Goal: Download file/media

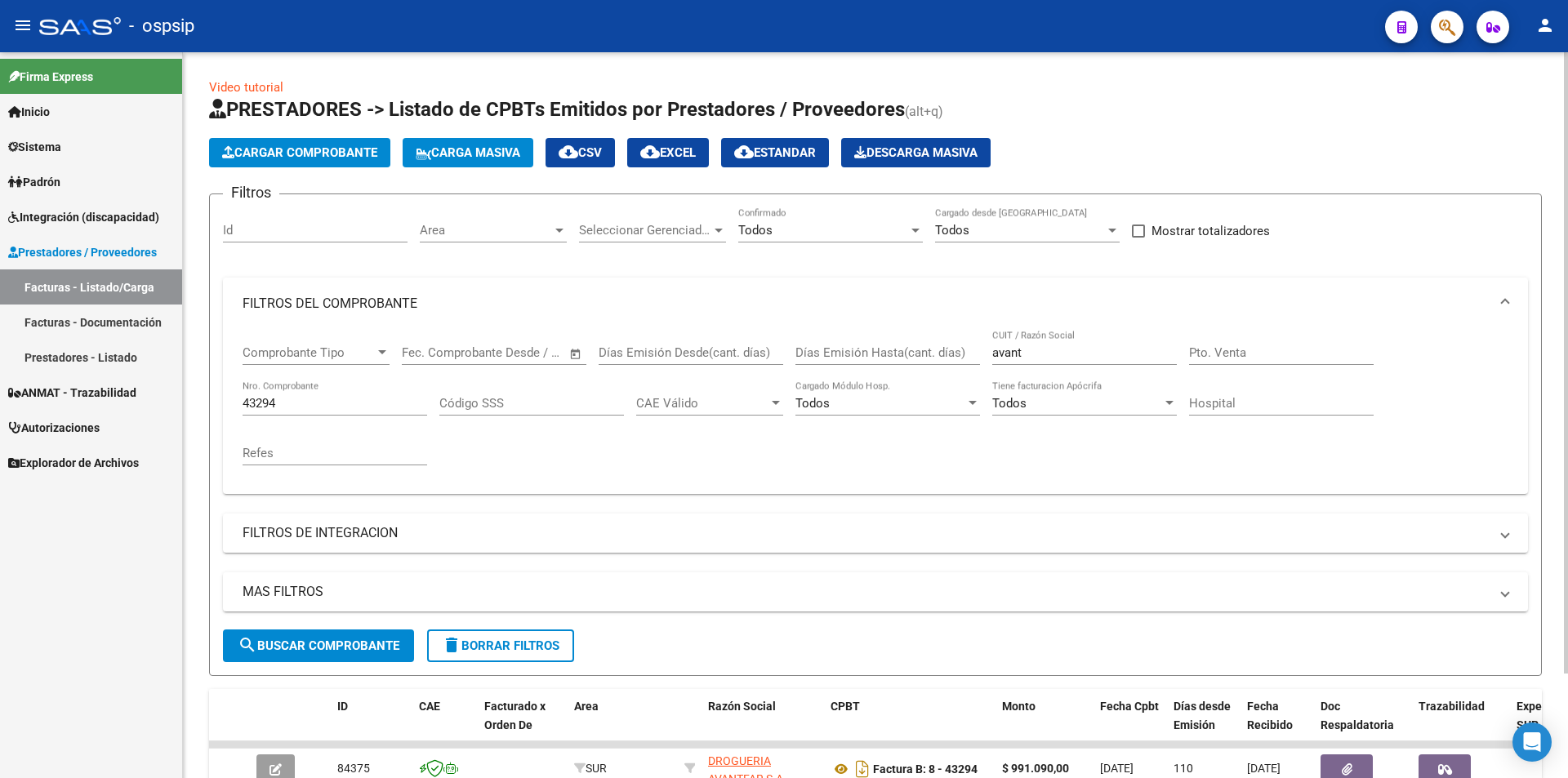
click at [917, 228] on div at bounding box center [916, 230] width 9 height 4
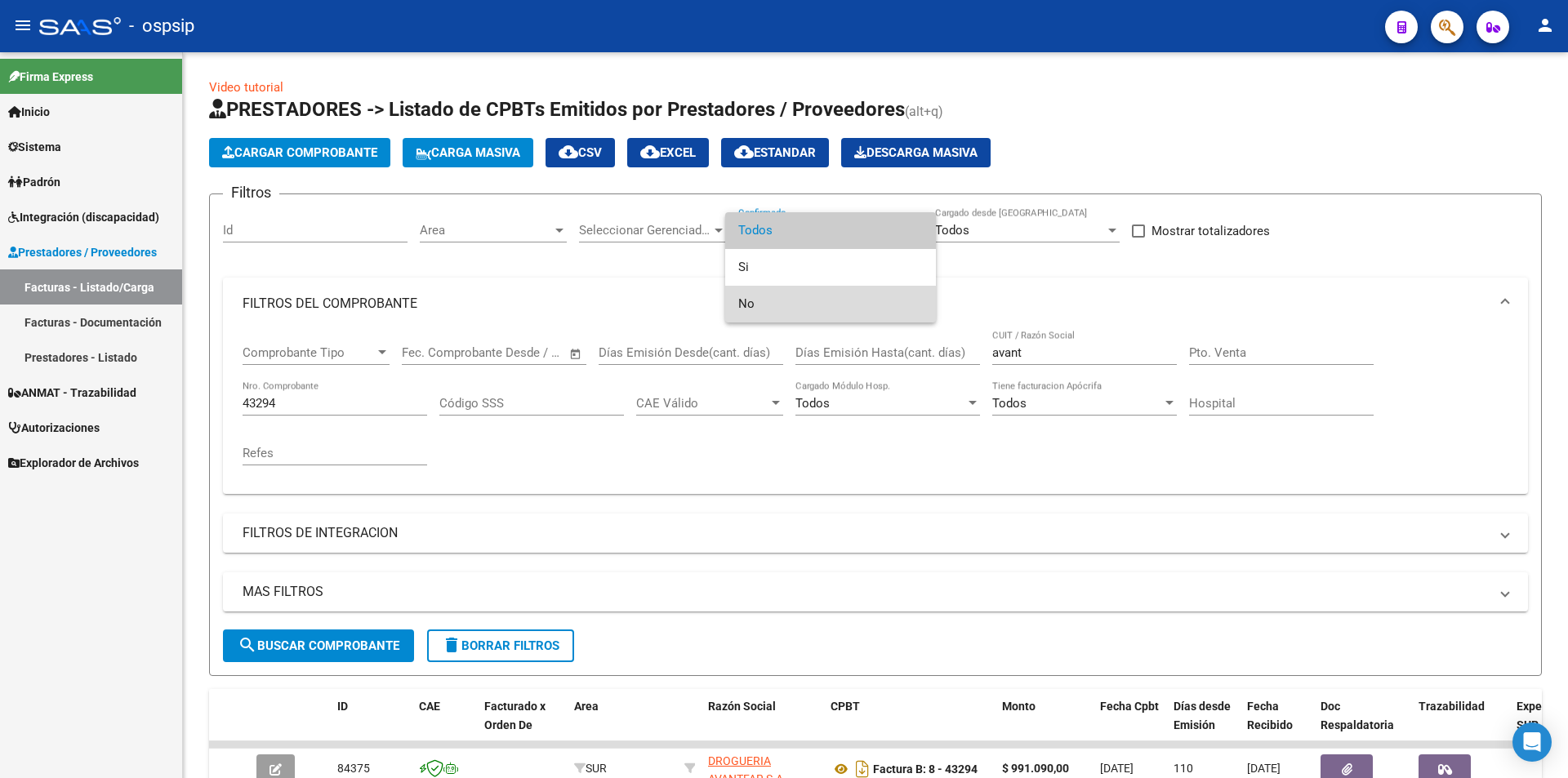
click at [756, 310] on span "No" at bounding box center [830, 303] width 184 height 37
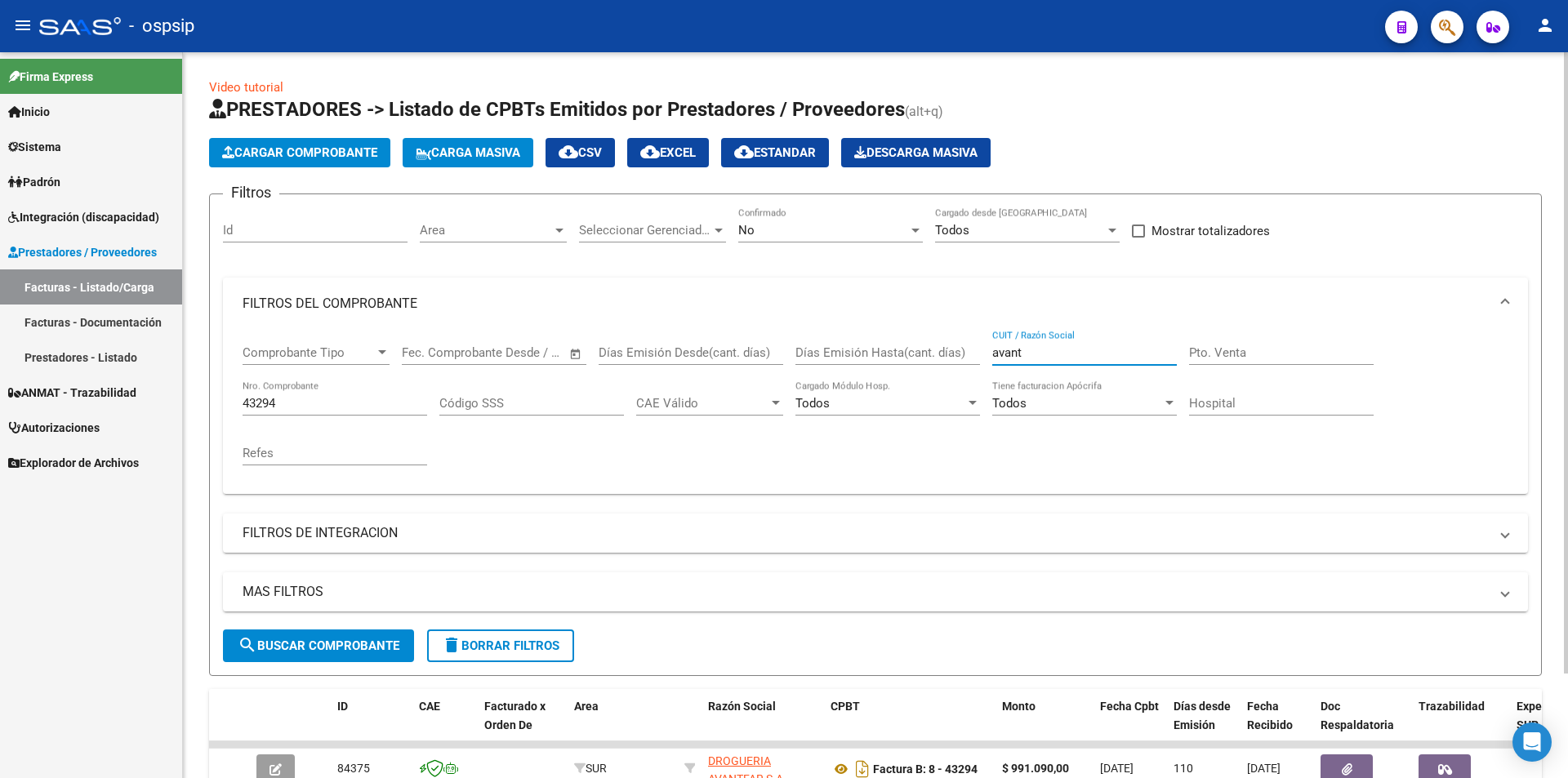
click at [1051, 356] on input "avant" at bounding box center [1085, 352] width 184 height 14
type input "a"
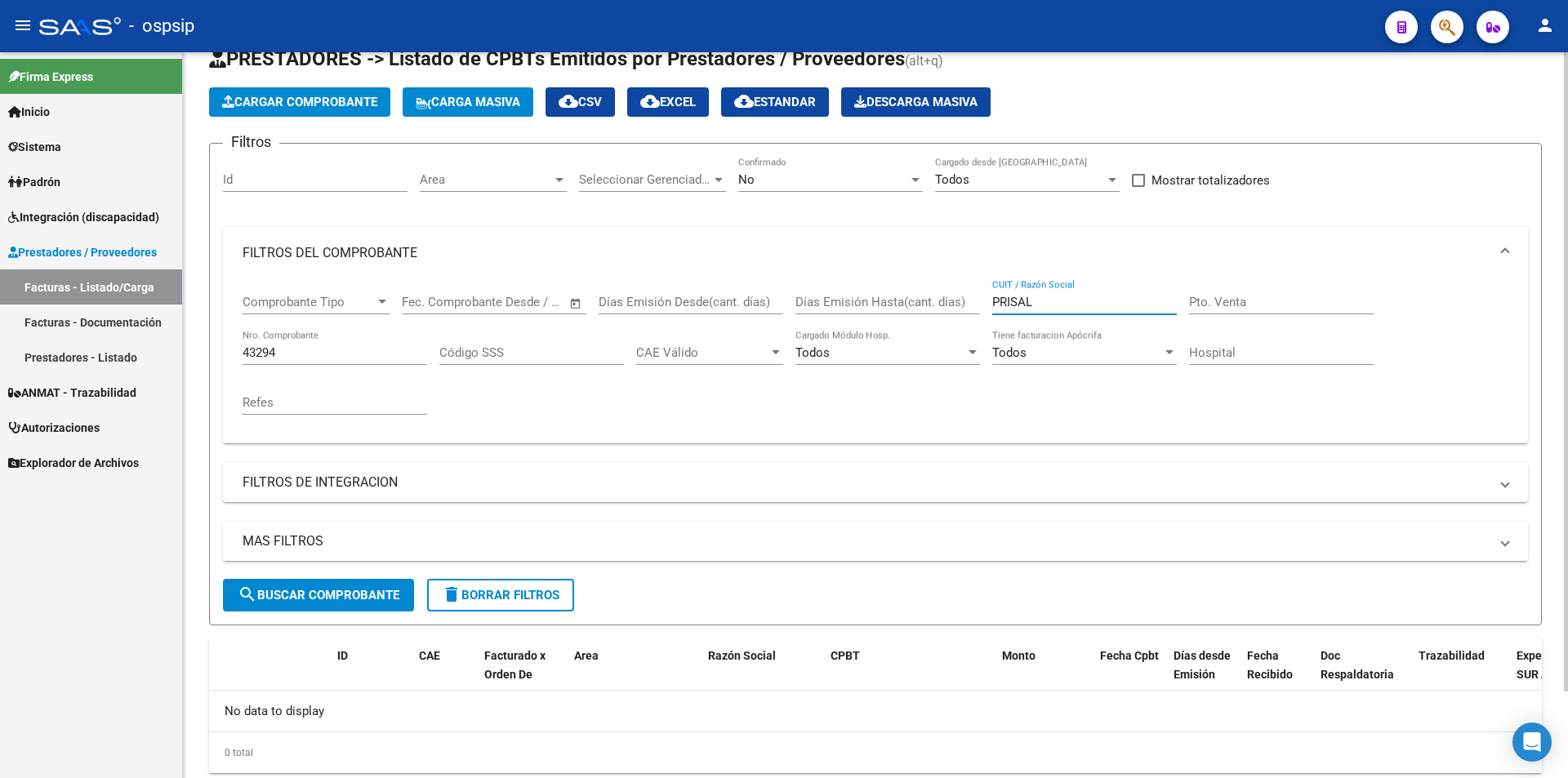
scroll to position [98, 0]
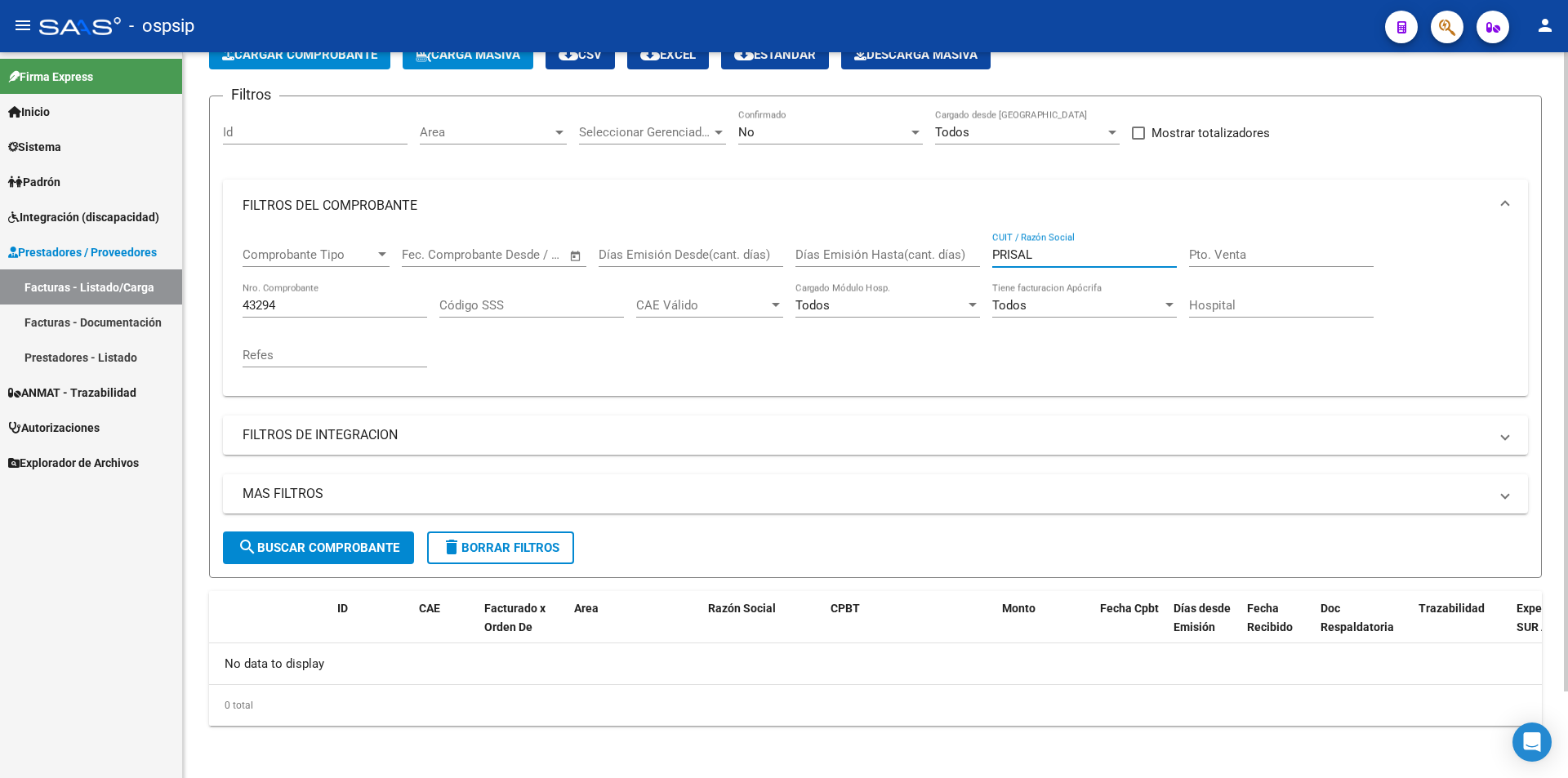
type input "PRISAL"
click at [312, 305] on input "43294" at bounding box center [334, 305] width 184 height 14
type input "4"
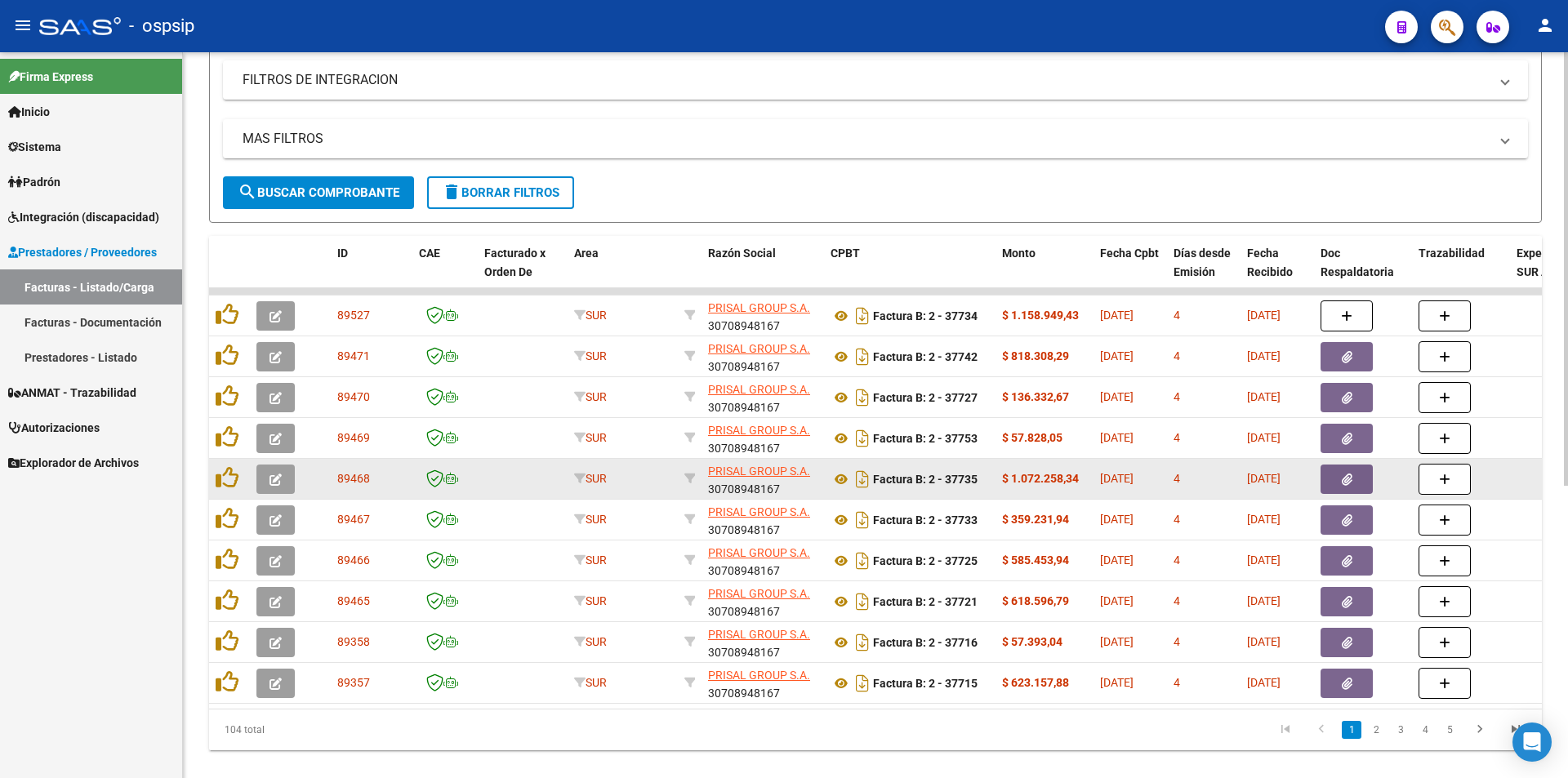
scroll to position [490, 0]
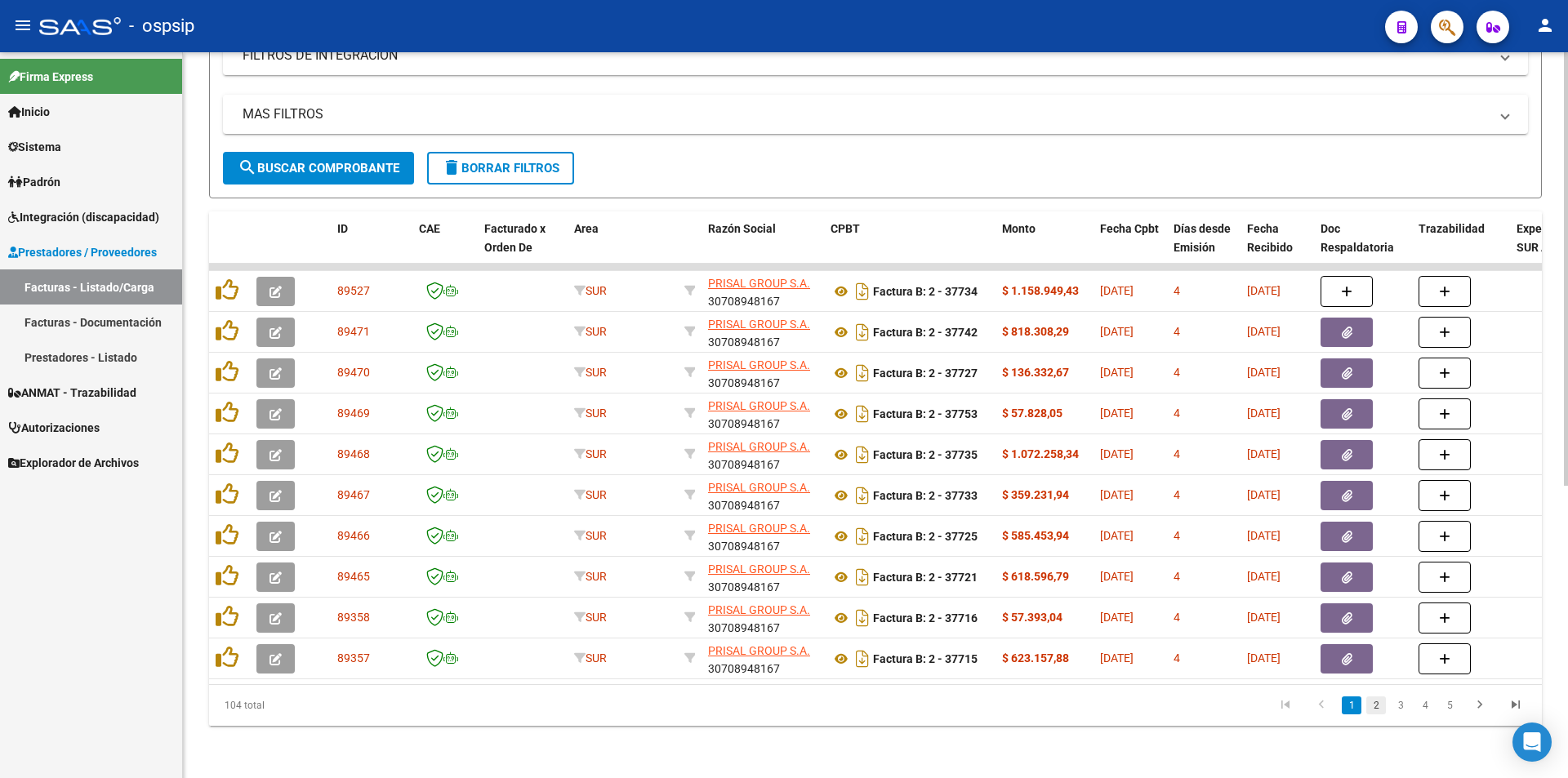
click at [1375, 707] on link "2" at bounding box center [1375, 705] width 20 height 18
click at [1403, 712] on link "3" at bounding box center [1400, 705] width 20 height 18
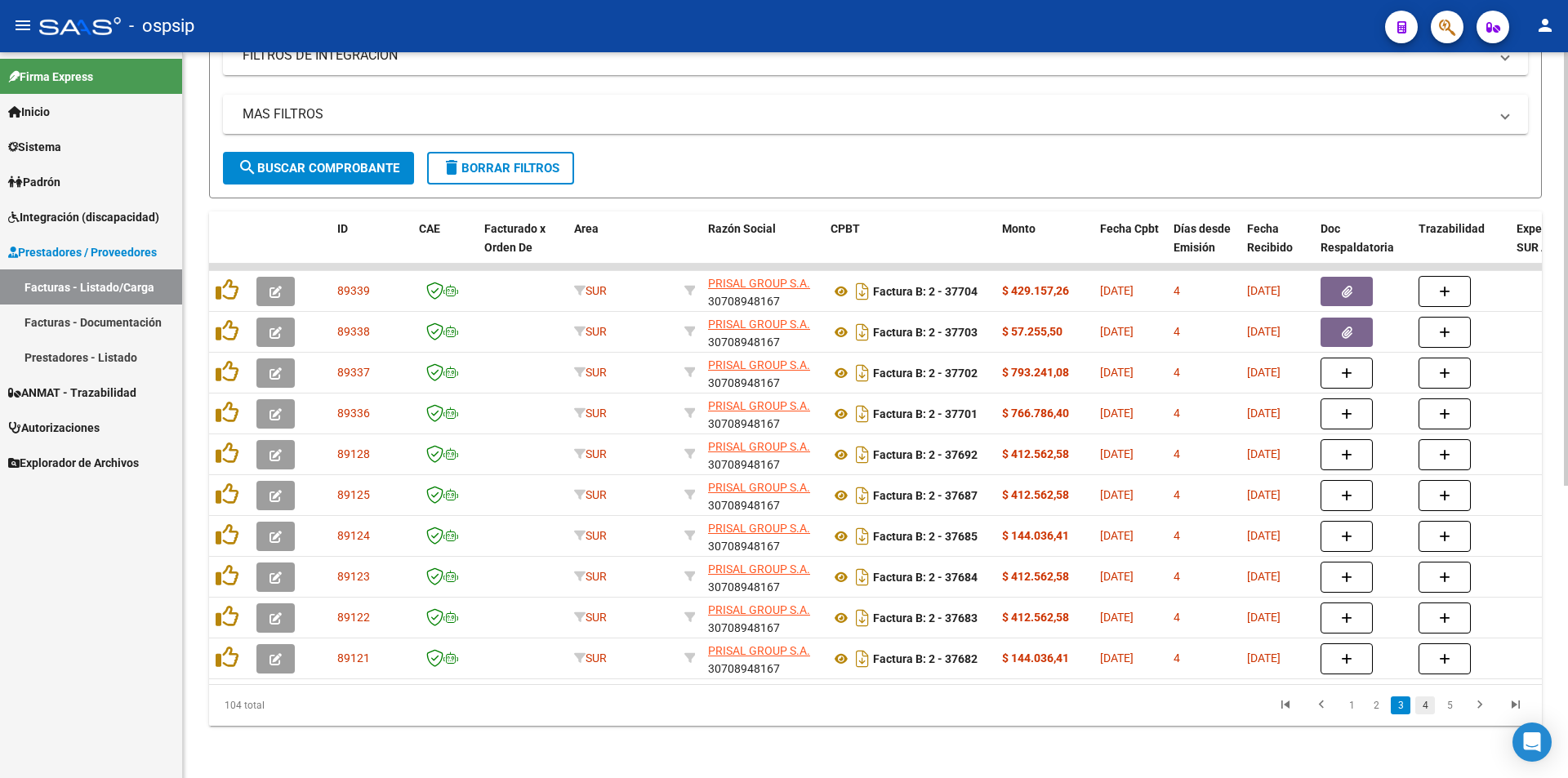
click at [1426, 711] on link "4" at bounding box center [1425, 705] width 20 height 18
click at [1355, 712] on link "2" at bounding box center [1351, 705] width 20 height 18
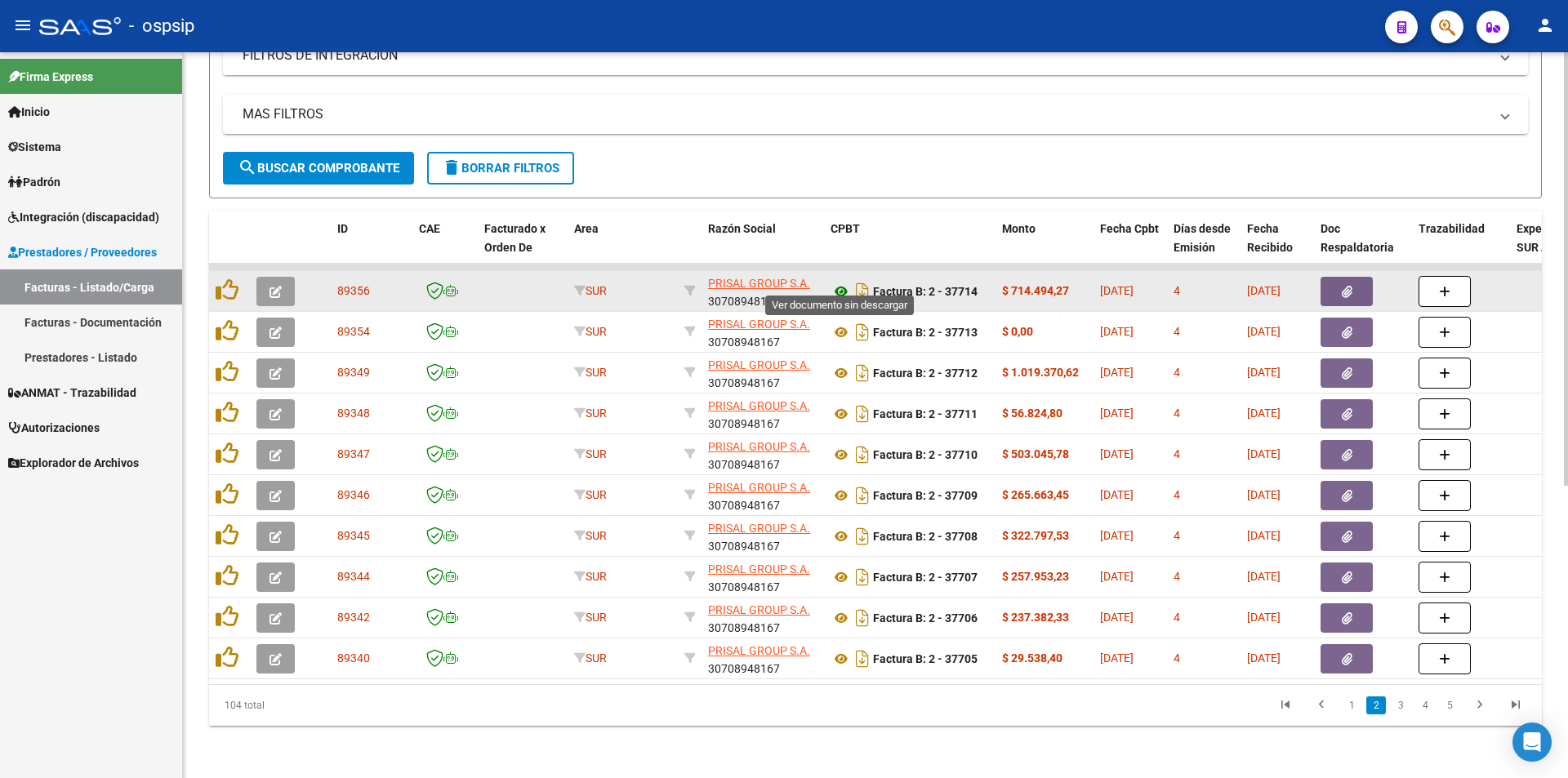
click at [839, 281] on icon at bounding box center [841, 291] width 21 height 20
click at [1366, 277] on button "button" at bounding box center [1346, 291] width 52 height 29
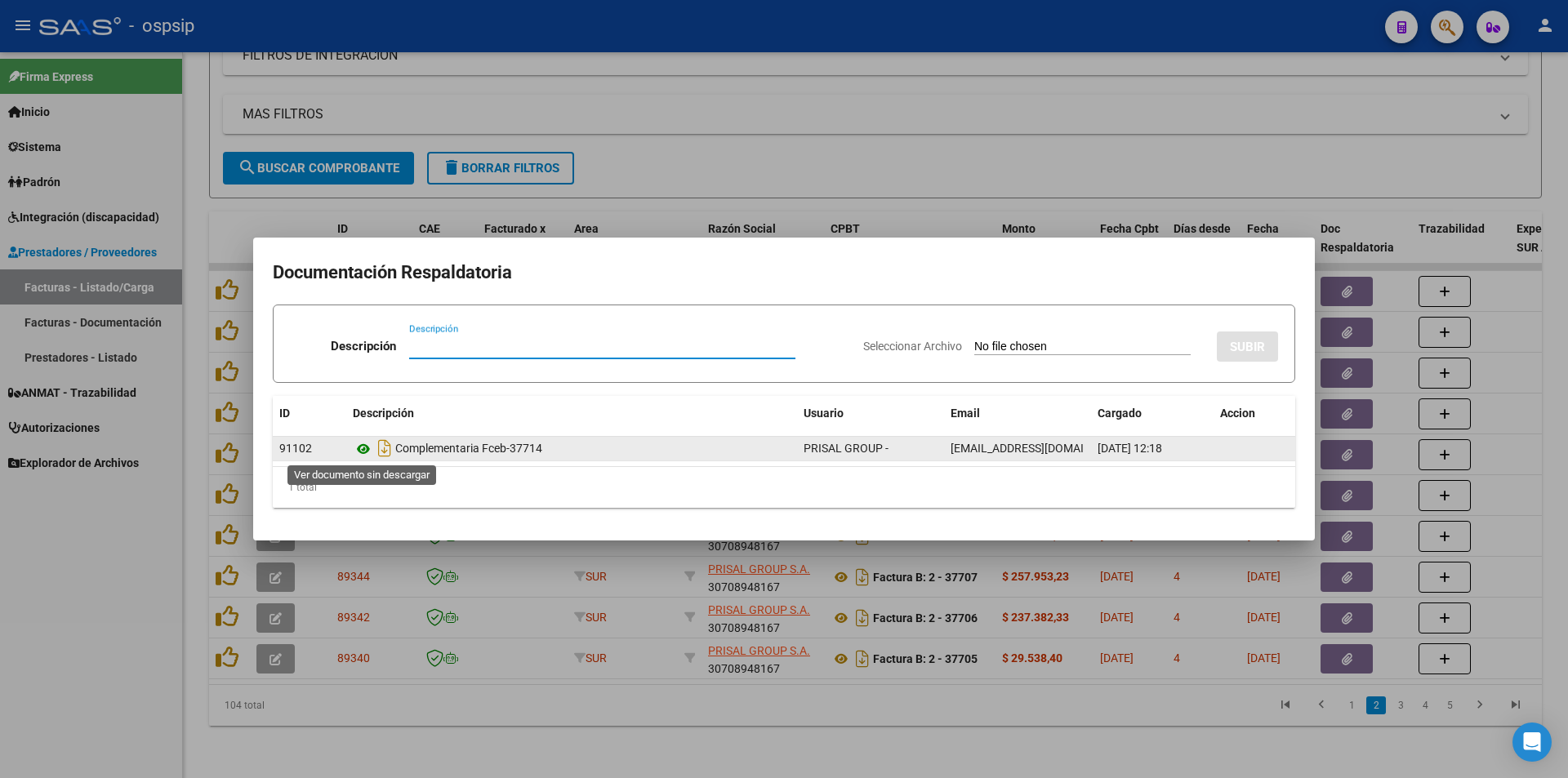
click at [359, 449] on icon at bounding box center [363, 448] width 21 height 20
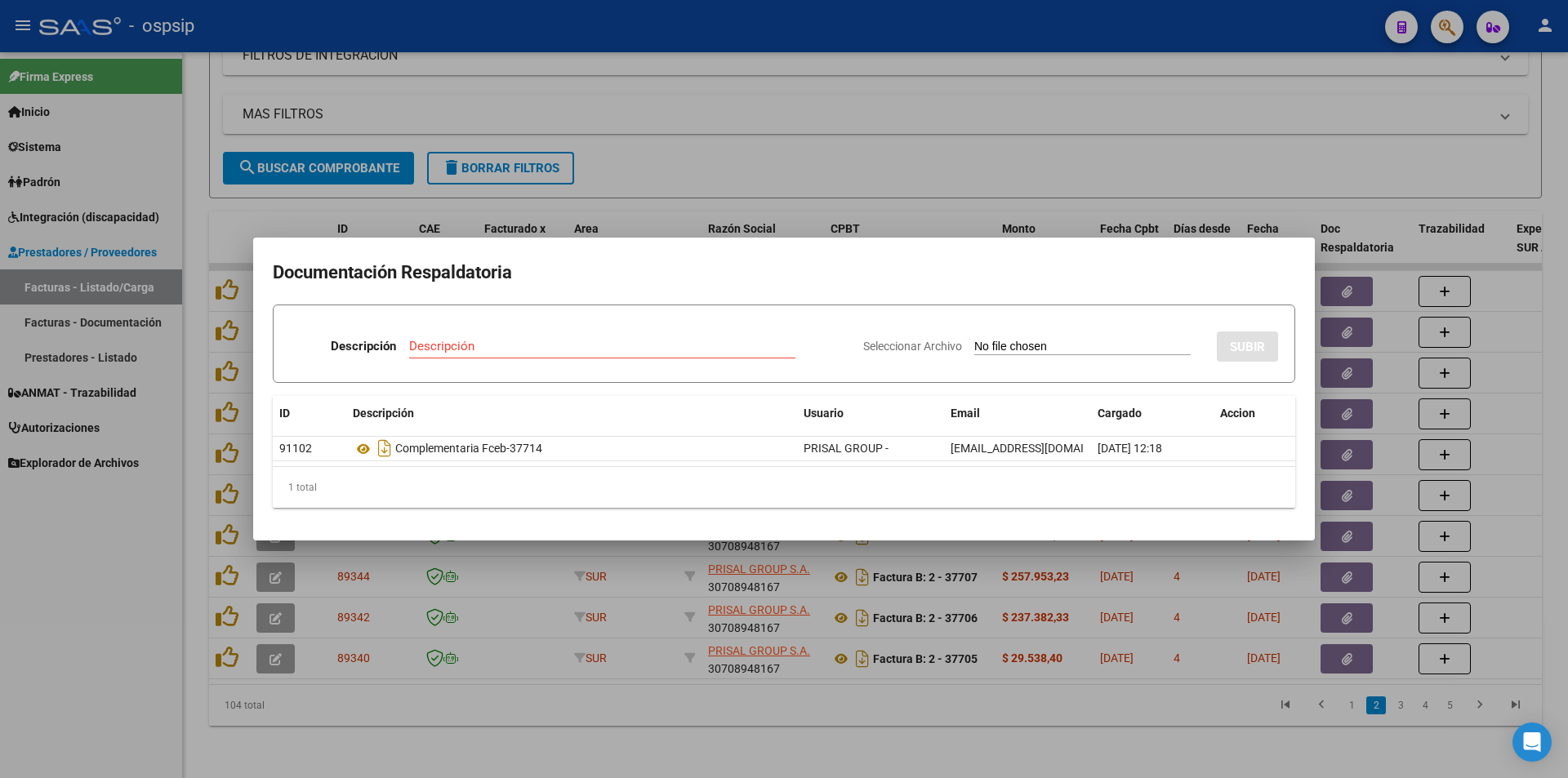
click at [789, 124] on div at bounding box center [784, 389] width 1568 height 778
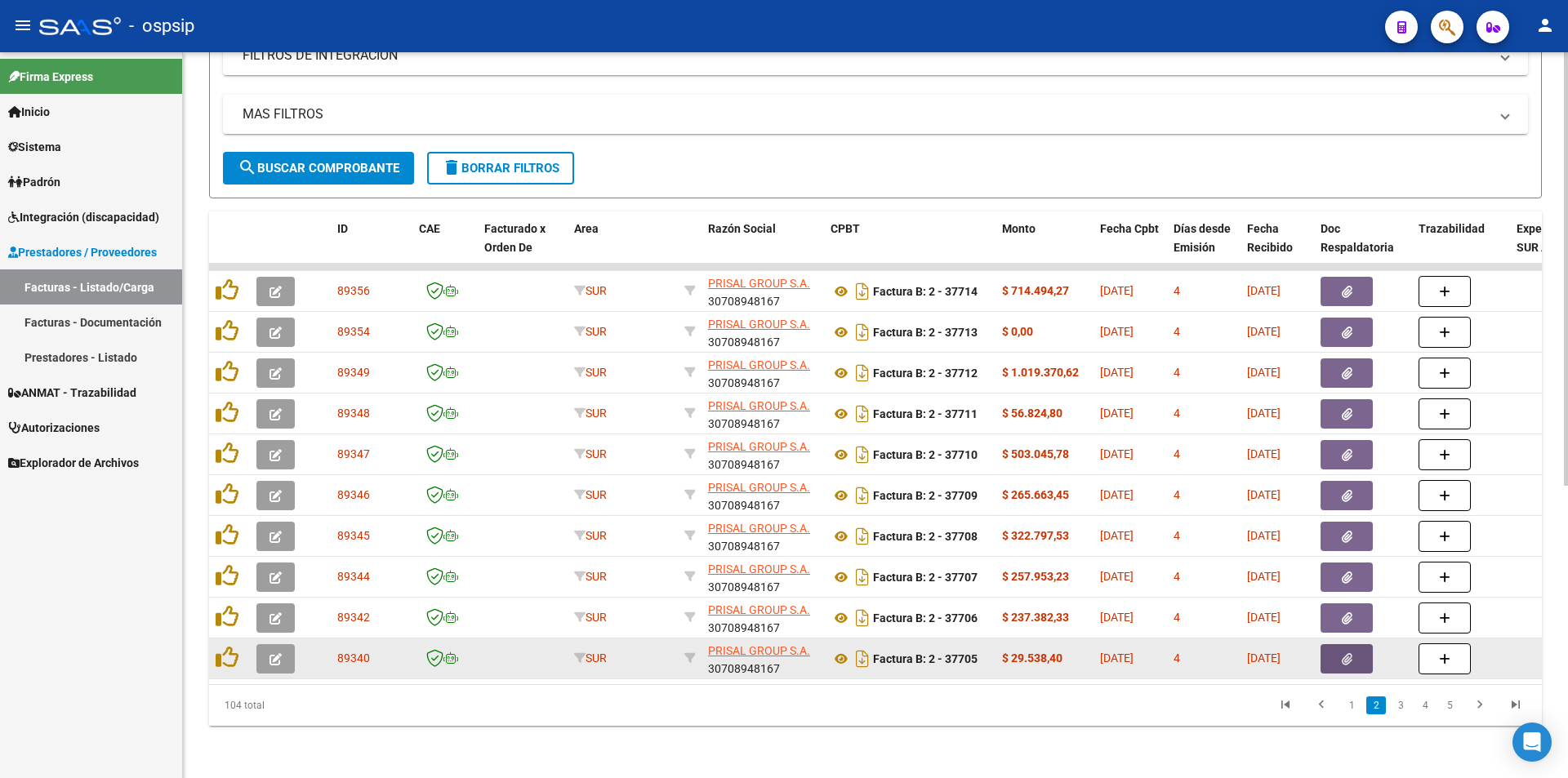
click at [1344, 651] on span "button" at bounding box center [1347, 658] width 10 height 14
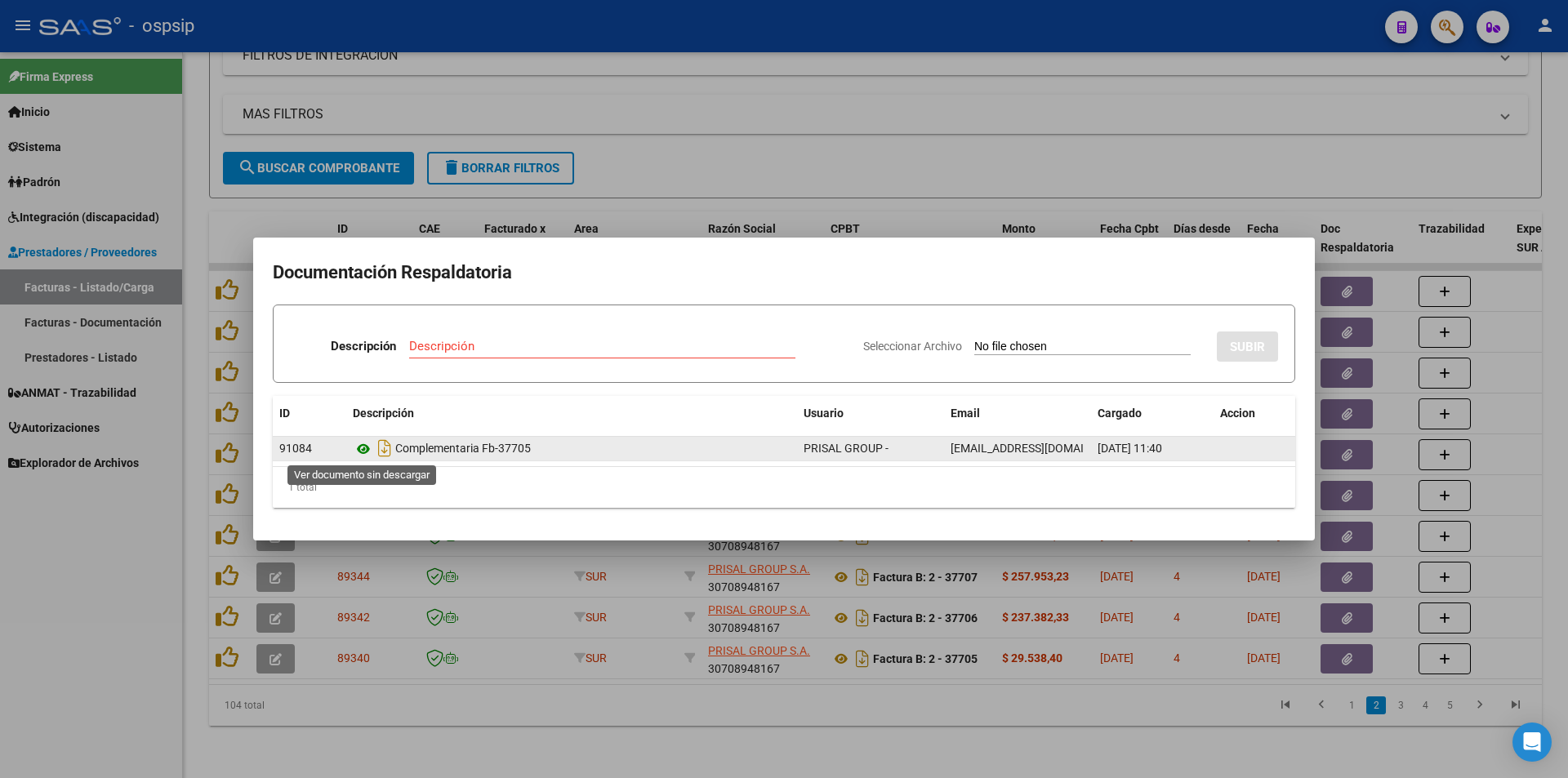
click at [363, 448] on icon at bounding box center [363, 448] width 21 height 20
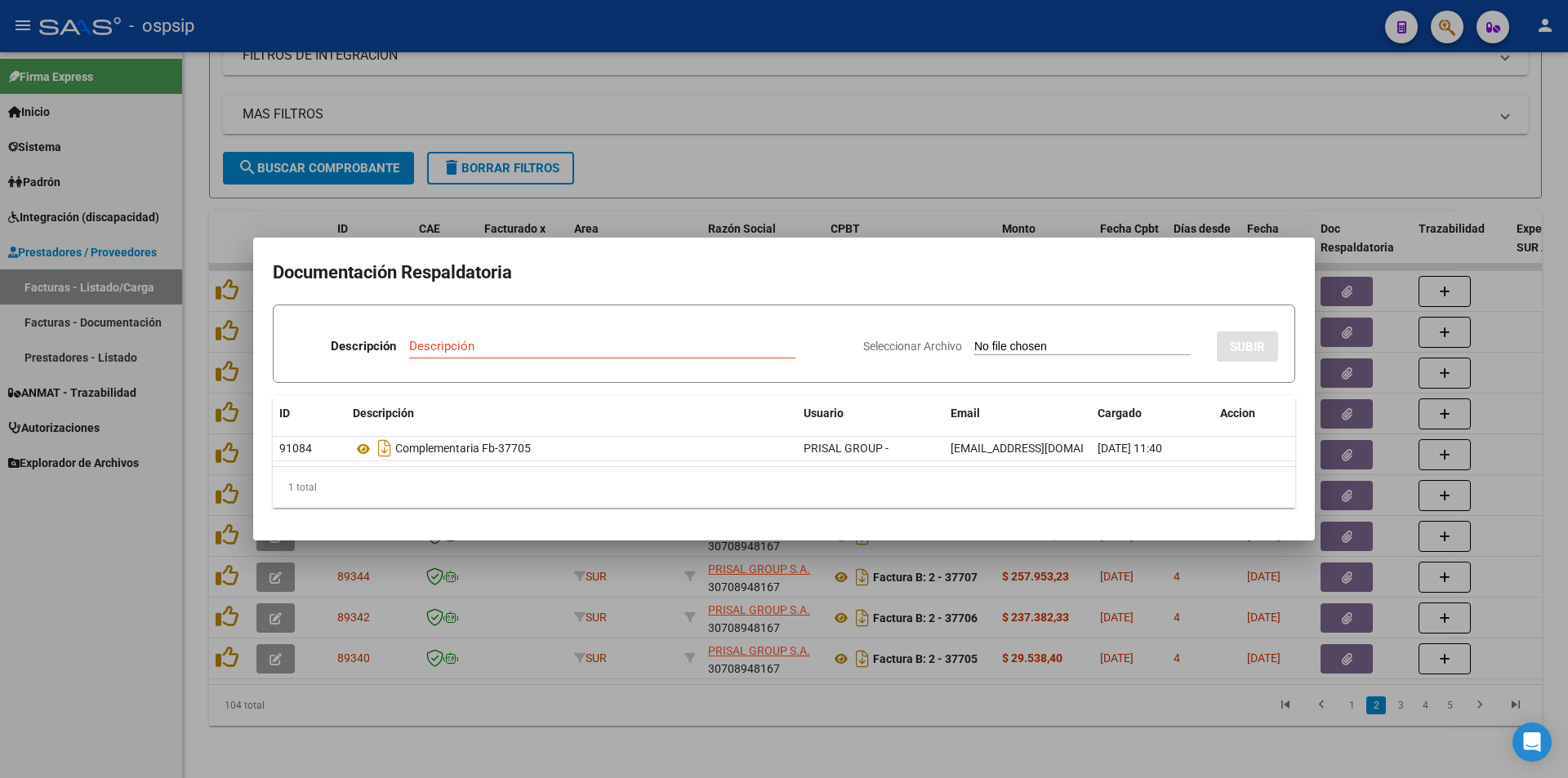
click at [748, 105] on div at bounding box center [784, 389] width 1568 height 778
